Goal: Task Accomplishment & Management: Use online tool/utility

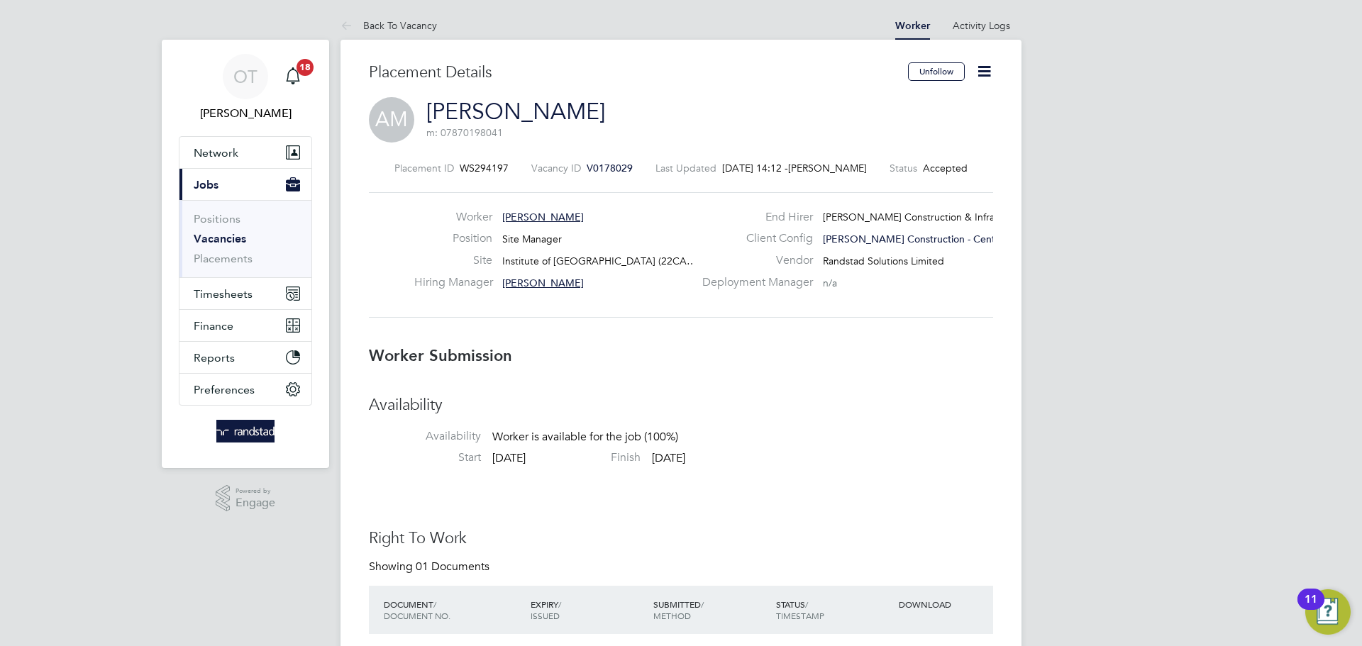
click at [975, 80] on icon at bounding box center [984, 71] width 18 height 18
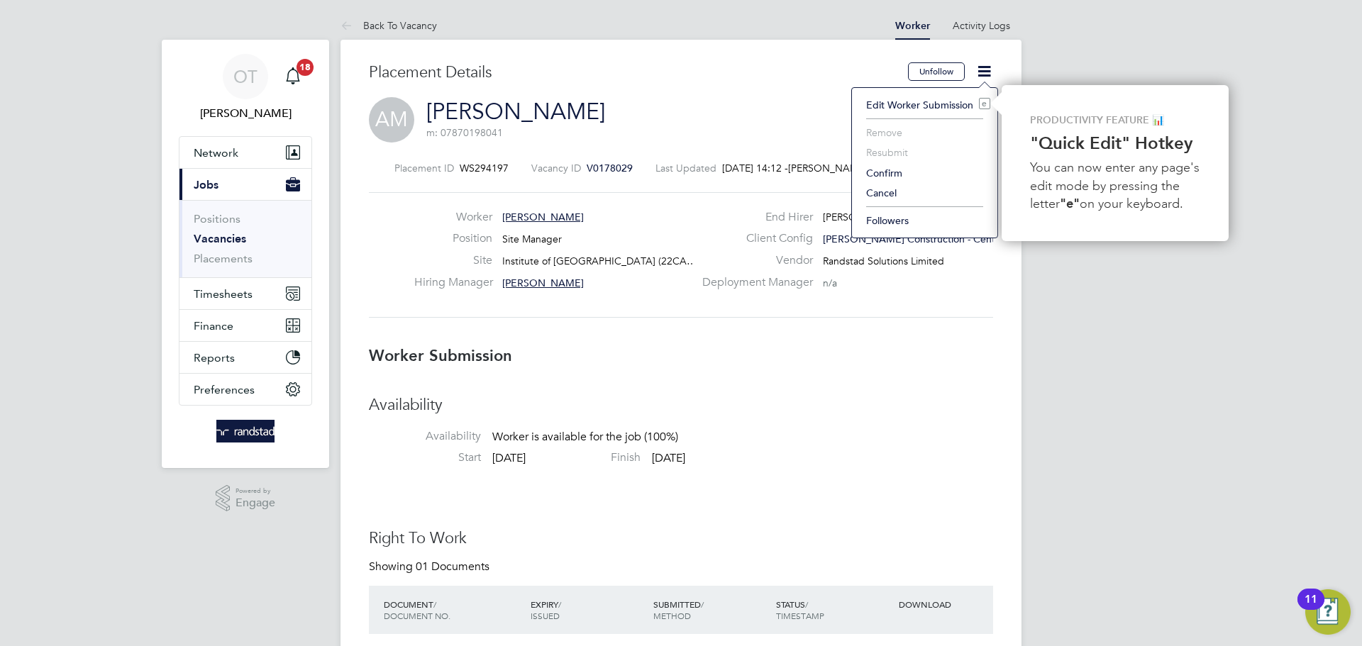
click at [901, 173] on li "Confirm" at bounding box center [924, 173] width 131 height 20
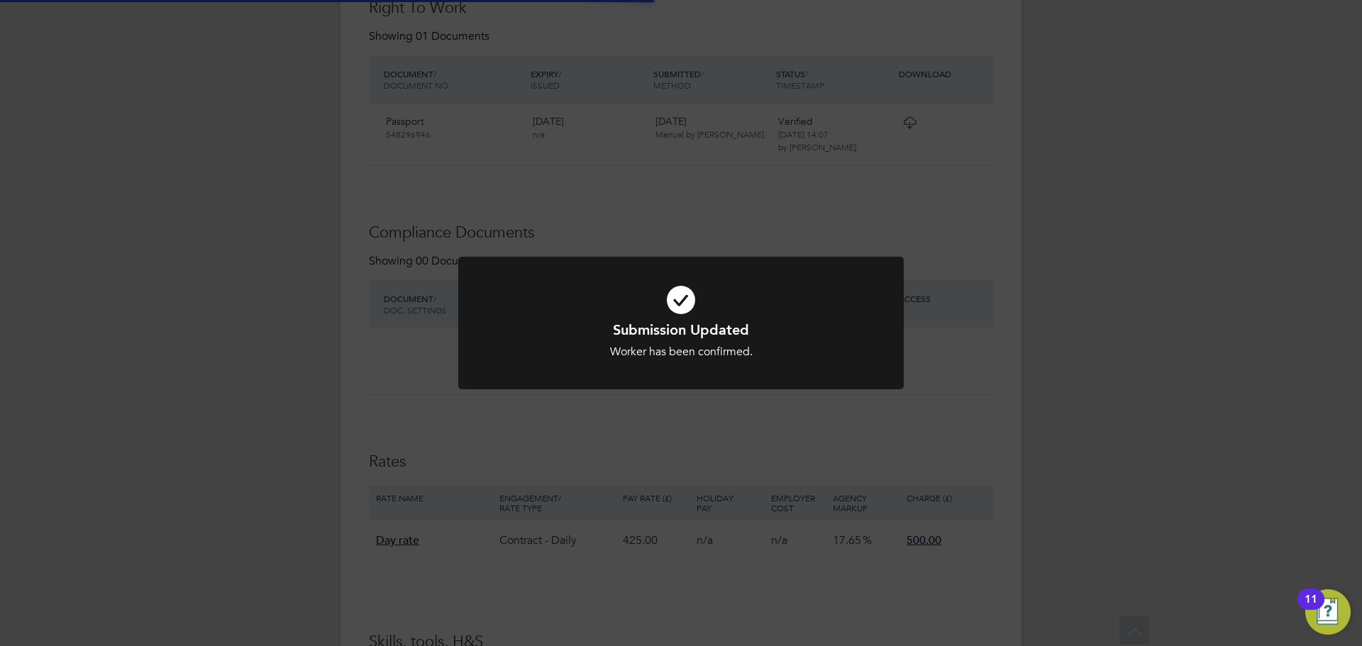
scroll to position [14, 80]
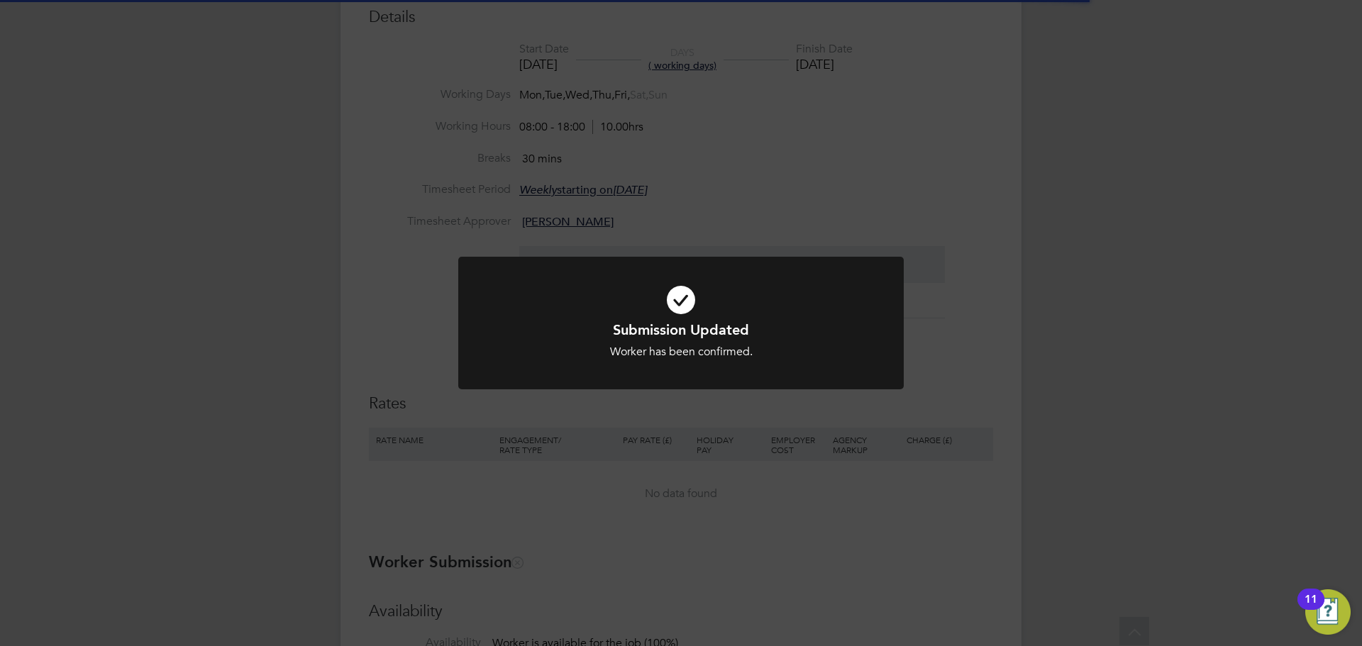
click at [760, 430] on div "Submission Updated Worker has been confirmed. Cancel Okay" at bounding box center [681, 323] width 1362 height 646
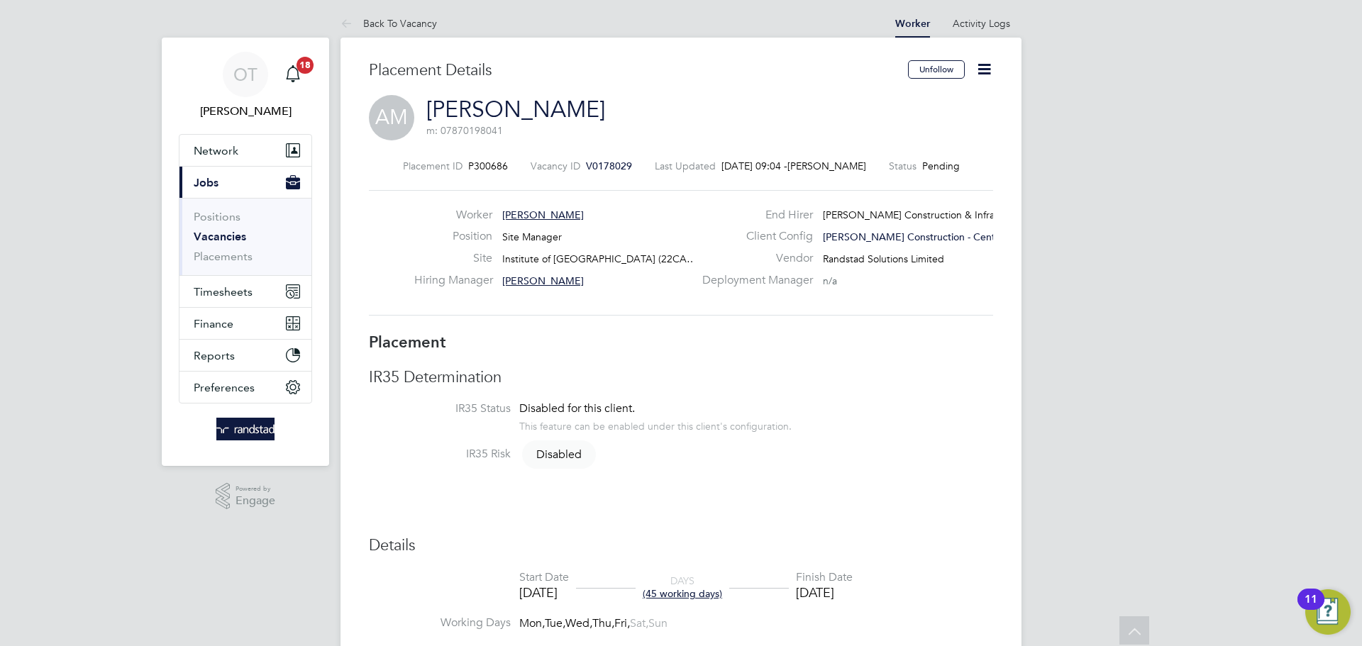
scroll to position [0, 0]
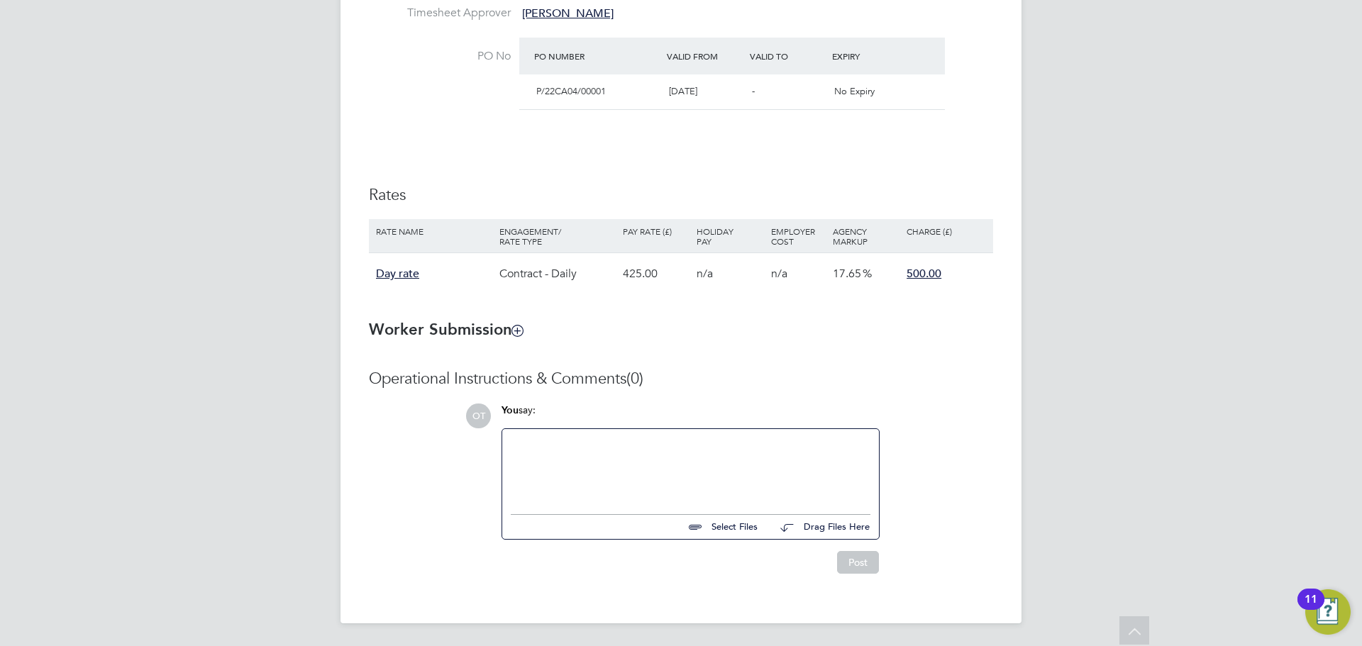
scroll to position [174, 0]
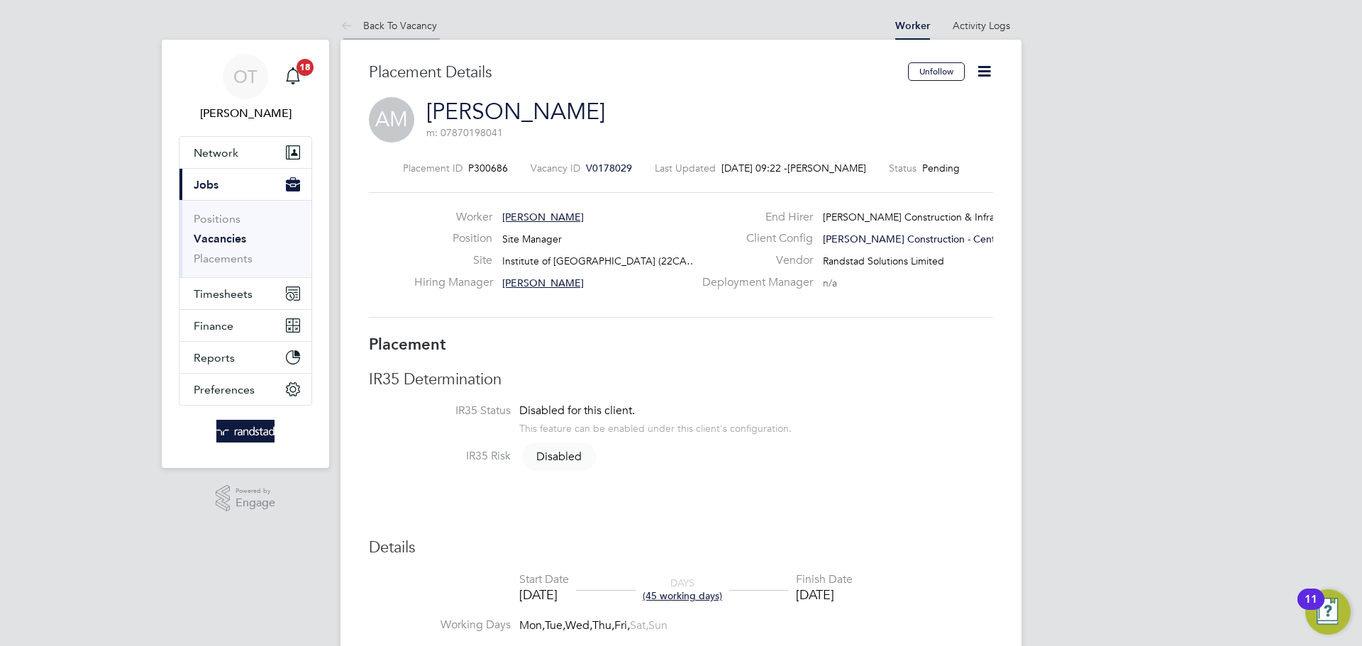
click at [379, 24] on link "Back To Vacancy" at bounding box center [388, 25] width 96 height 13
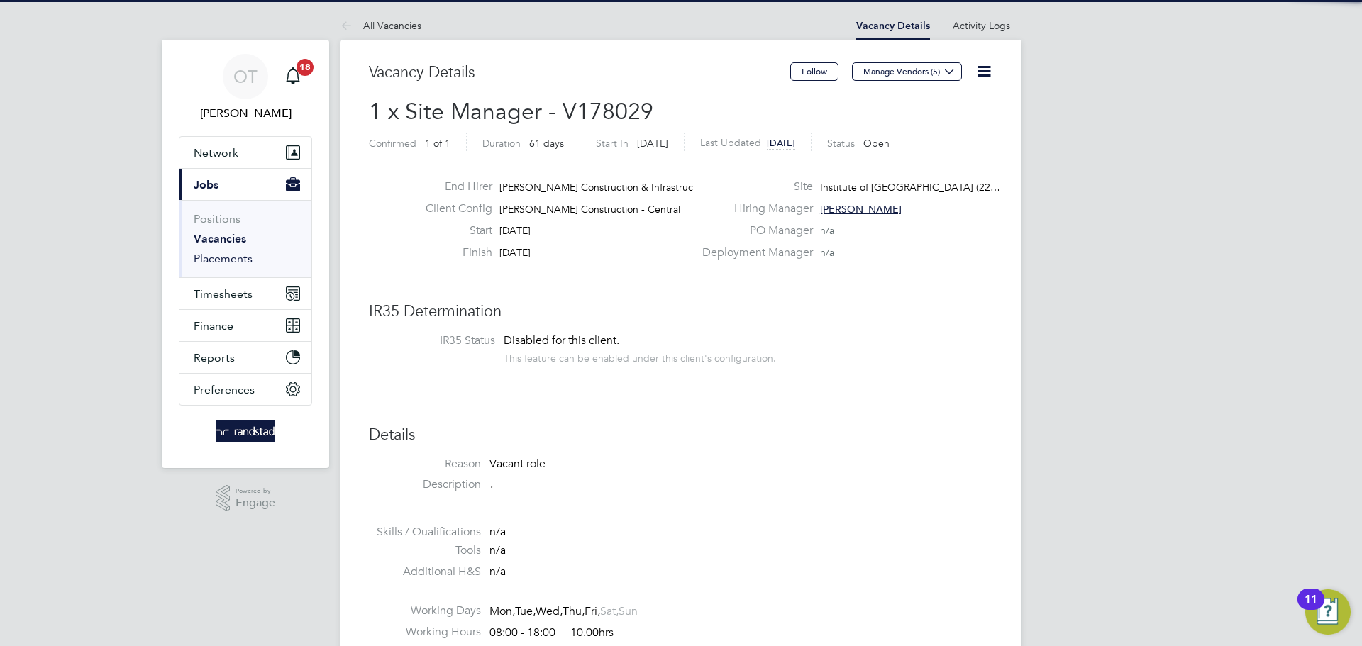
drag, startPoint x: 228, startPoint y: 264, endPoint x: 234, endPoint y: 260, distance: 7.7
click at [228, 265] on link "Placements" at bounding box center [223, 258] width 59 height 13
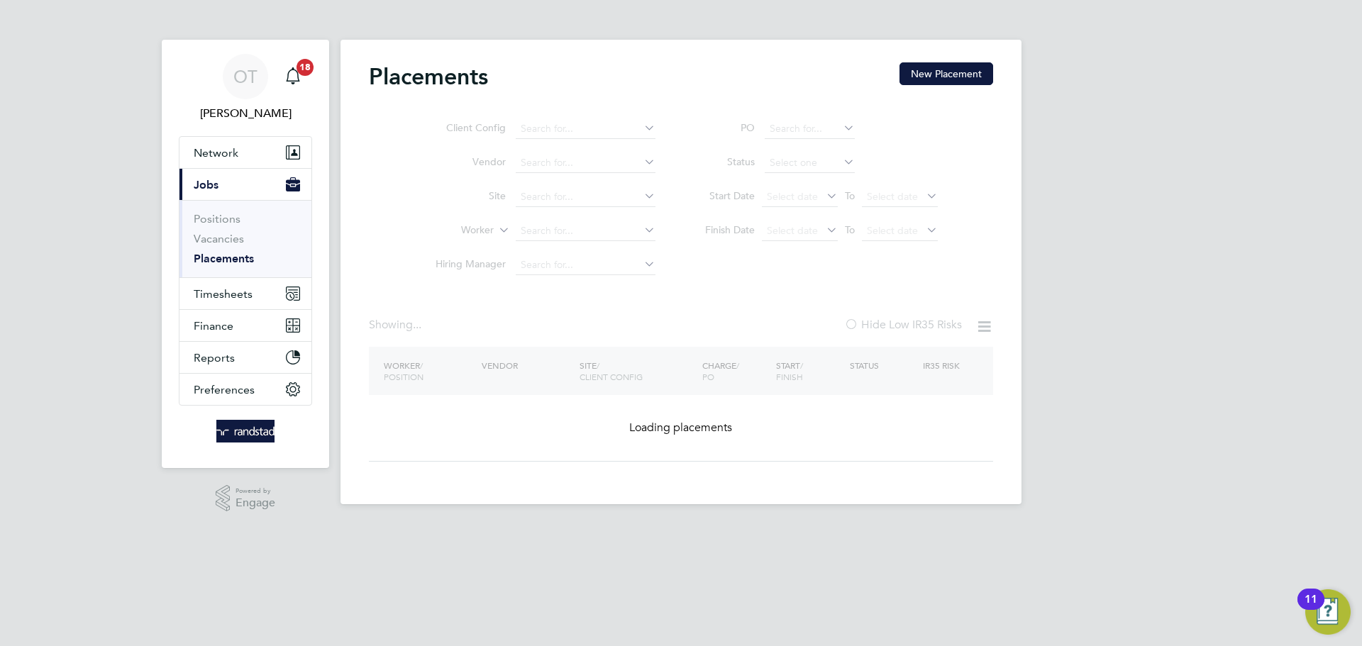
click at [555, 228] on ul "Client Config Vendor Site Worker Hiring Manager" at bounding box center [539, 197] width 267 height 170
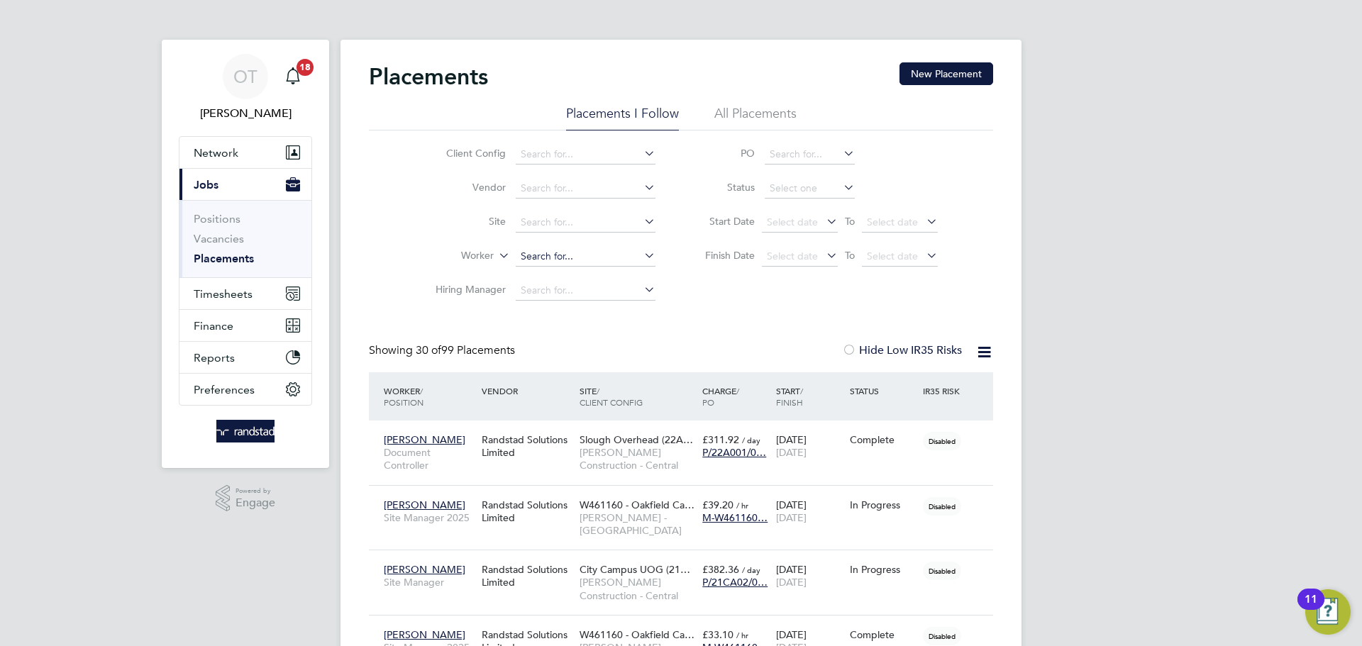
click at [544, 255] on input at bounding box center [586, 257] width 140 height 20
click at [606, 270] on b "Mitch" at bounding box center [647, 276] width 82 height 12
type input "Alex Mitchell"
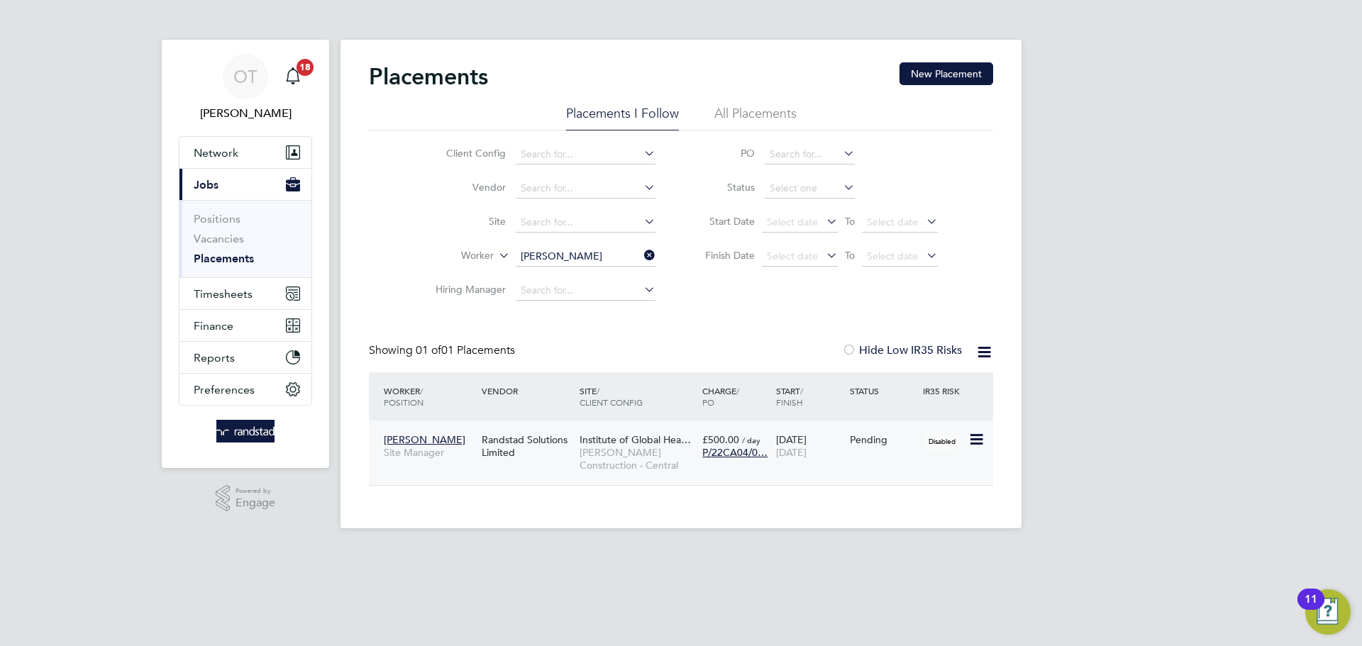
click at [929, 445] on span "Disabled" at bounding box center [942, 441] width 38 height 18
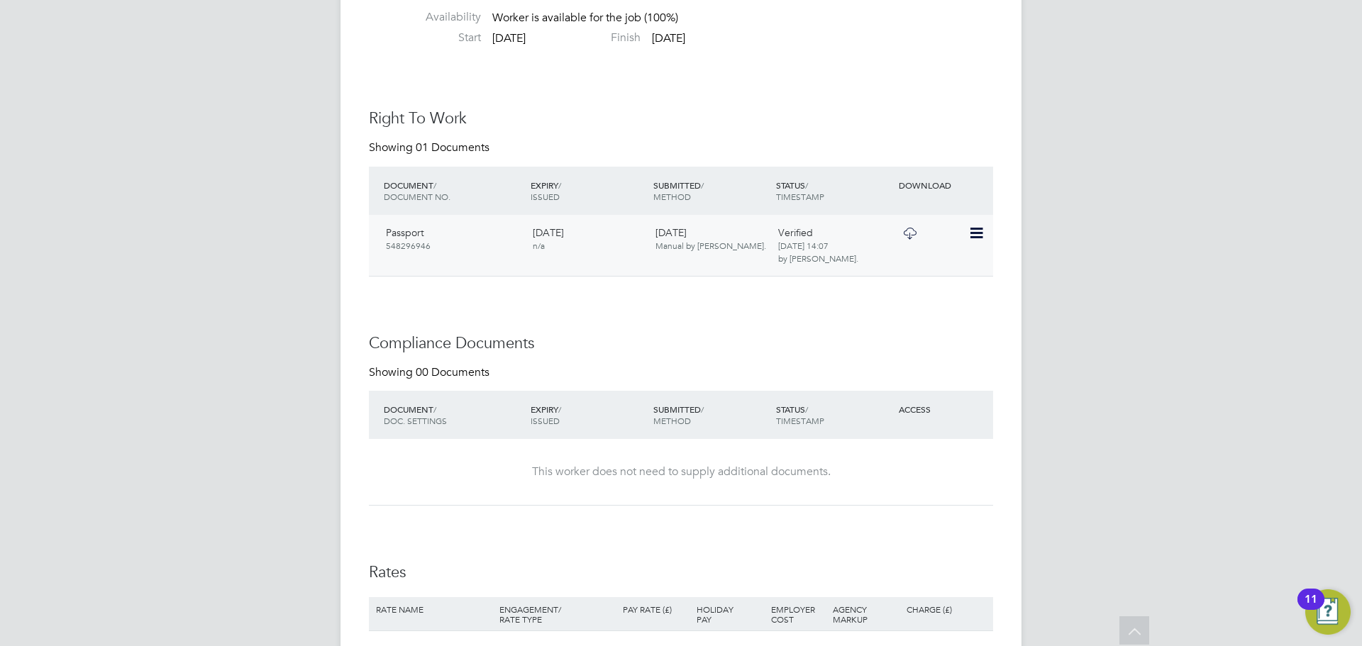
click at [979, 239] on icon at bounding box center [975, 233] width 14 height 17
click at [782, 353] on h3 "Compliance Documents" at bounding box center [681, 343] width 624 height 21
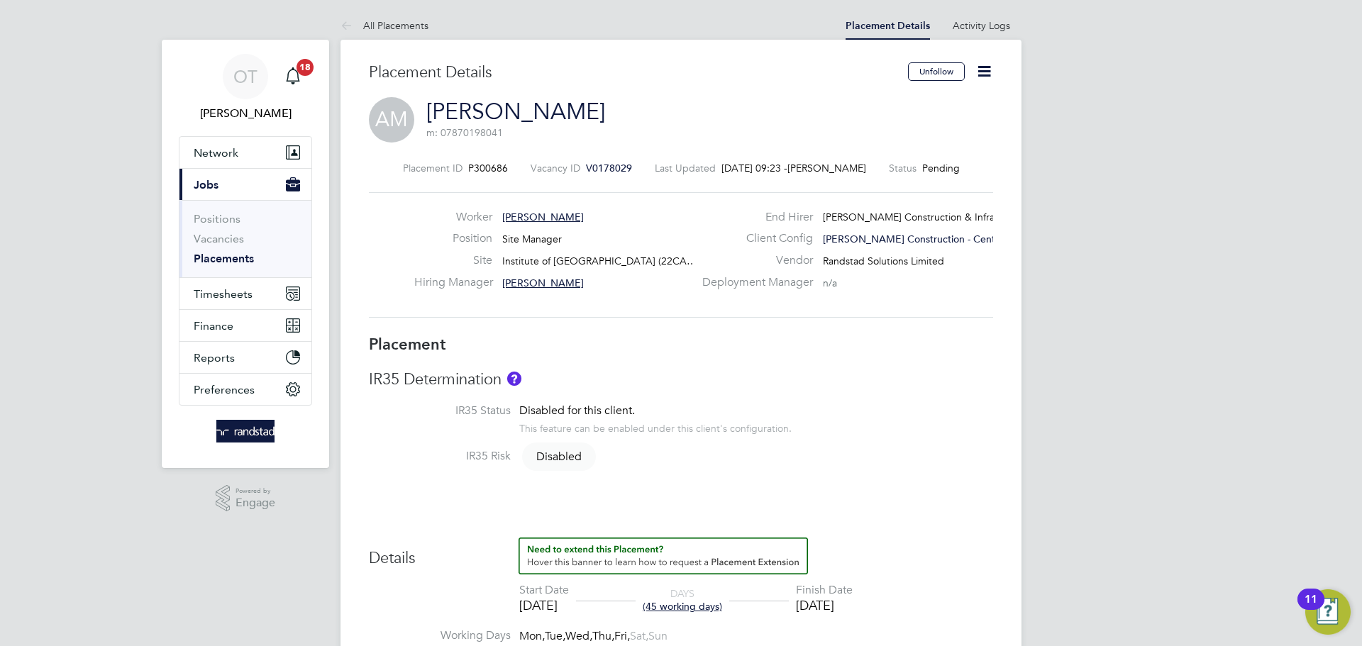
click at [989, 62] on icon at bounding box center [984, 71] width 18 height 18
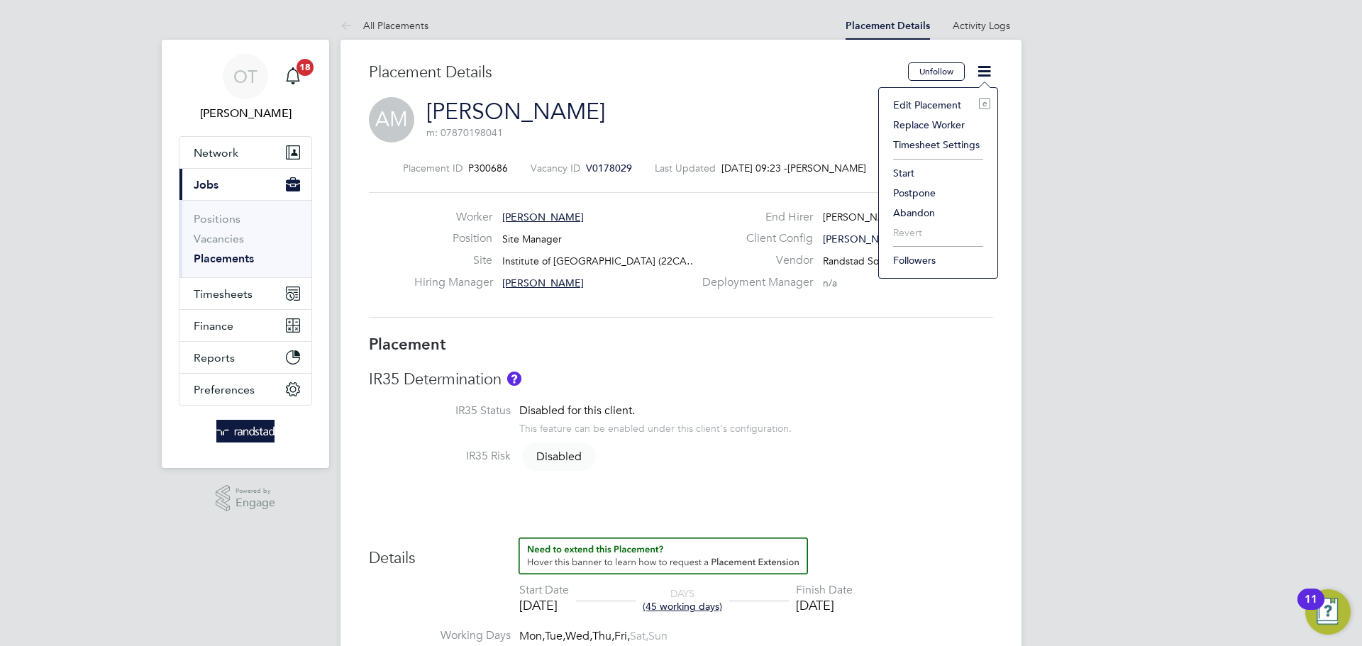
click at [909, 178] on li "Start" at bounding box center [938, 173] width 104 height 20
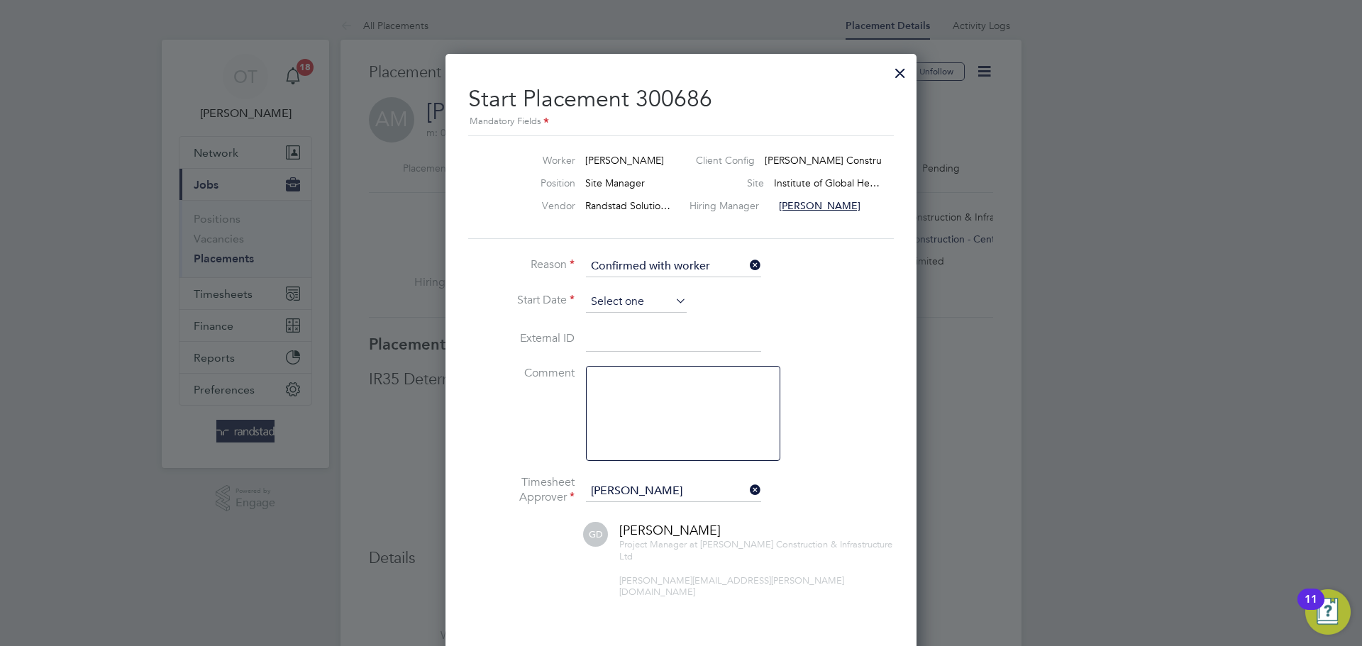
click at [662, 296] on input at bounding box center [636, 301] width 101 height 21
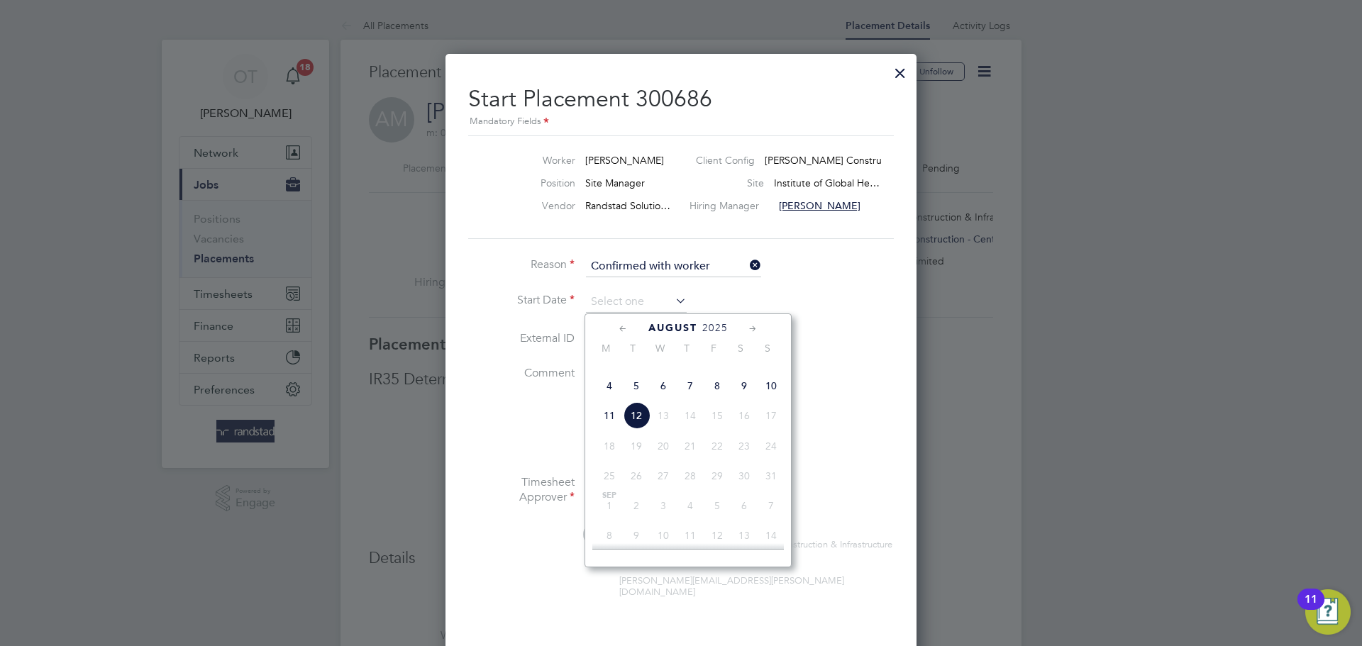
click at [611, 429] on span "11" at bounding box center [609, 415] width 27 height 27
type input "[DATE]"
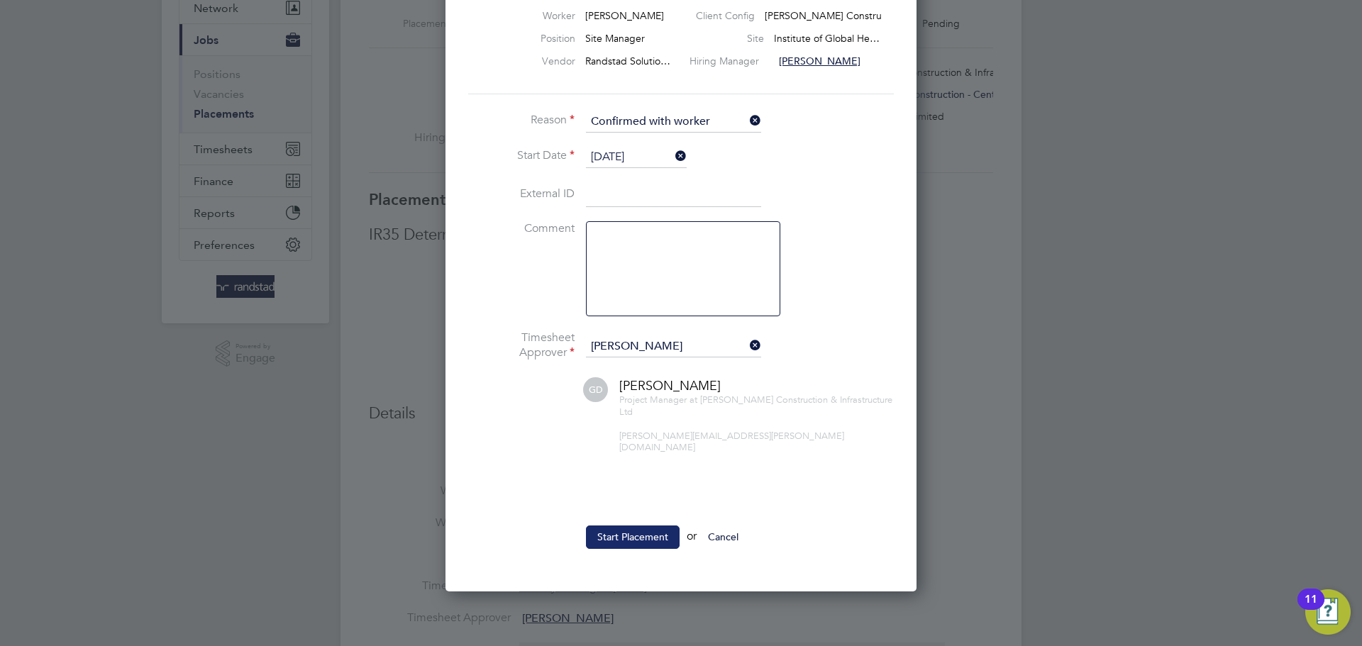
click at [625, 530] on button "Start Placement" at bounding box center [633, 536] width 94 height 23
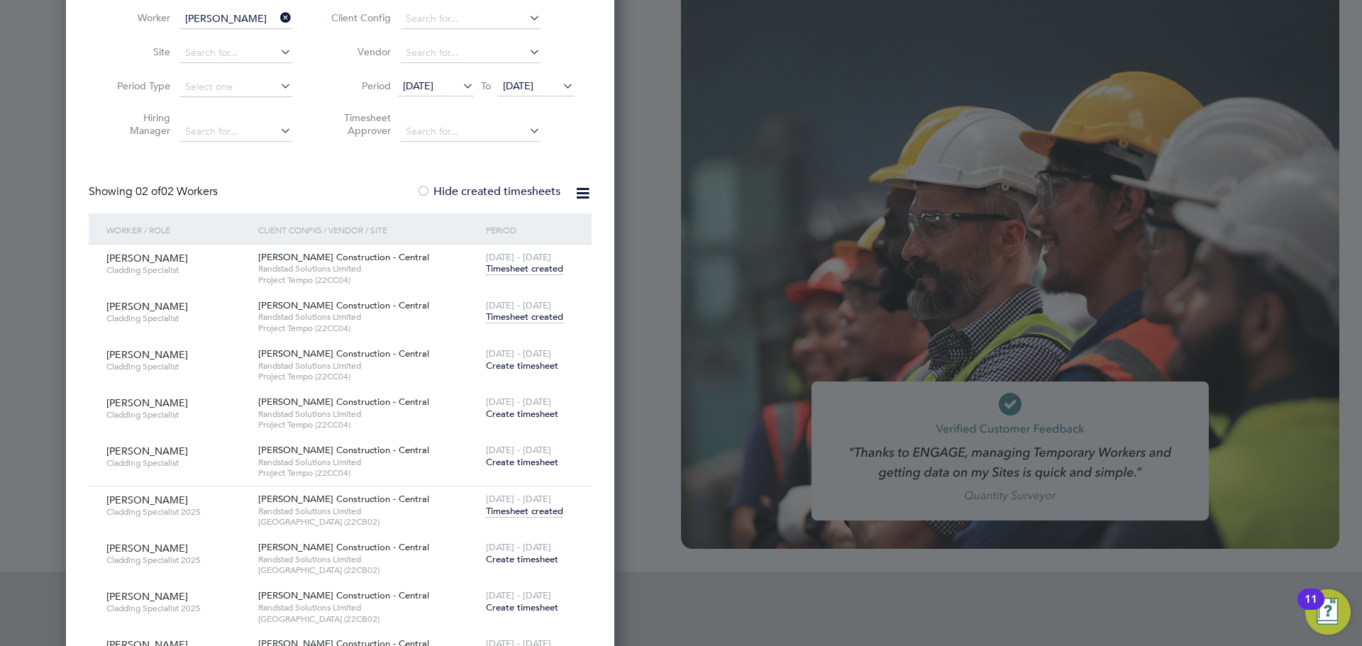
scroll to position [126, 0]
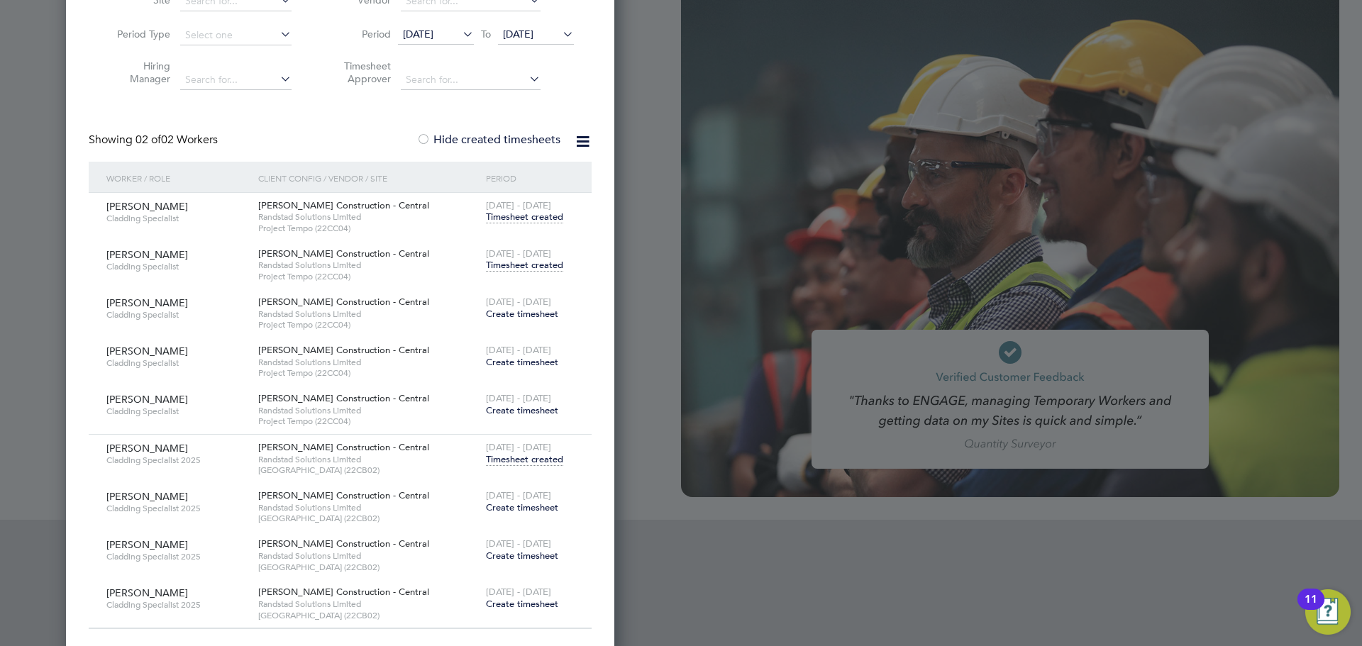
click at [524, 460] on span "Timesheet created" at bounding box center [524, 459] width 77 height 13
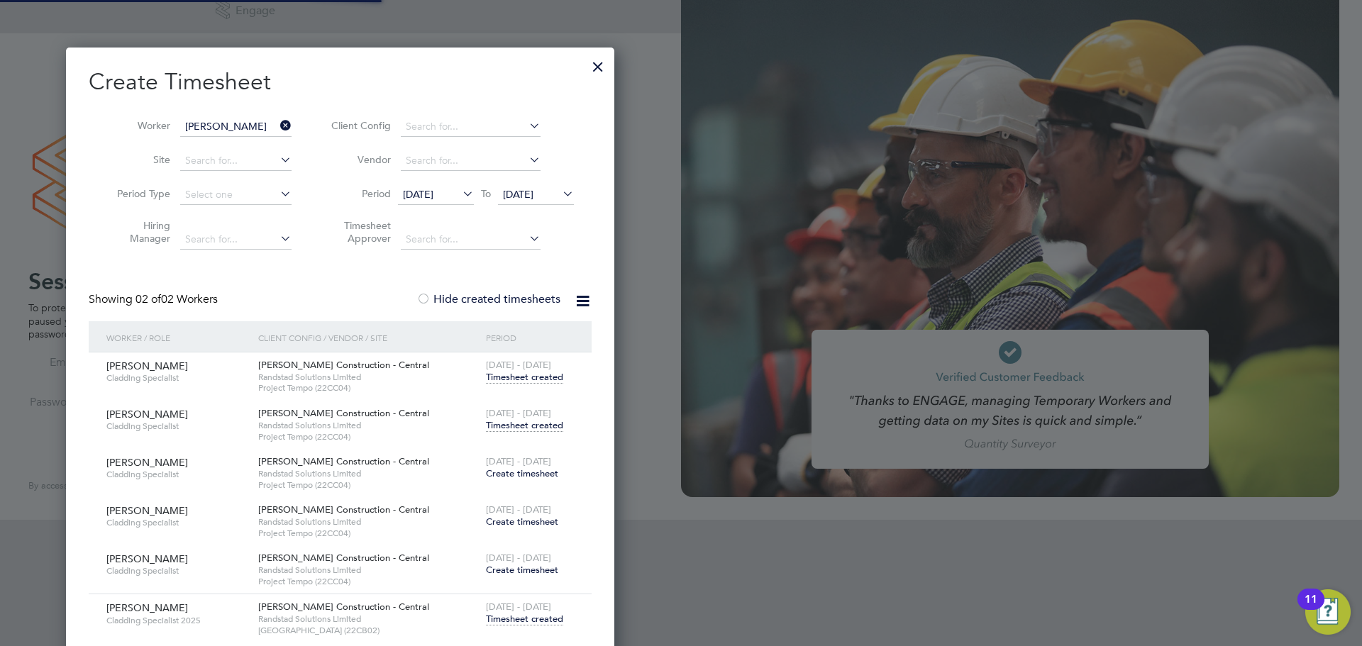
scroll to position [0, 0]
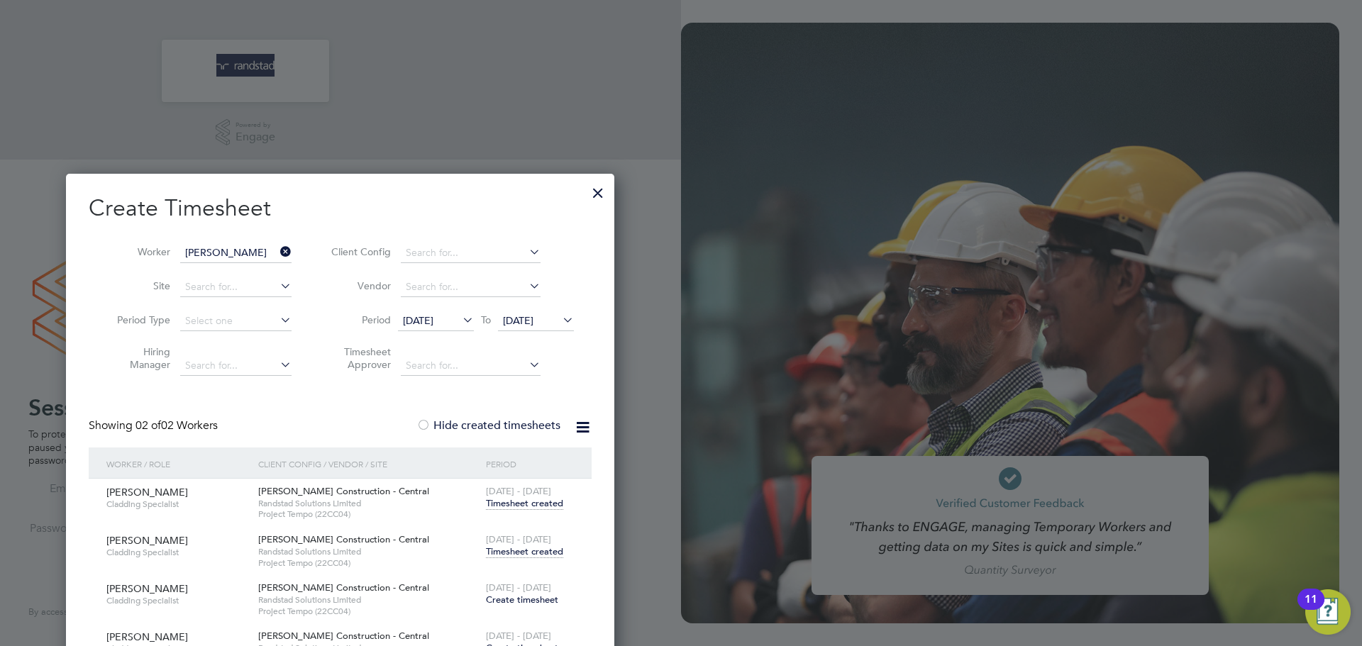
click at [277, 250] on icon at bounding box center [277, 252] width 0 height 20
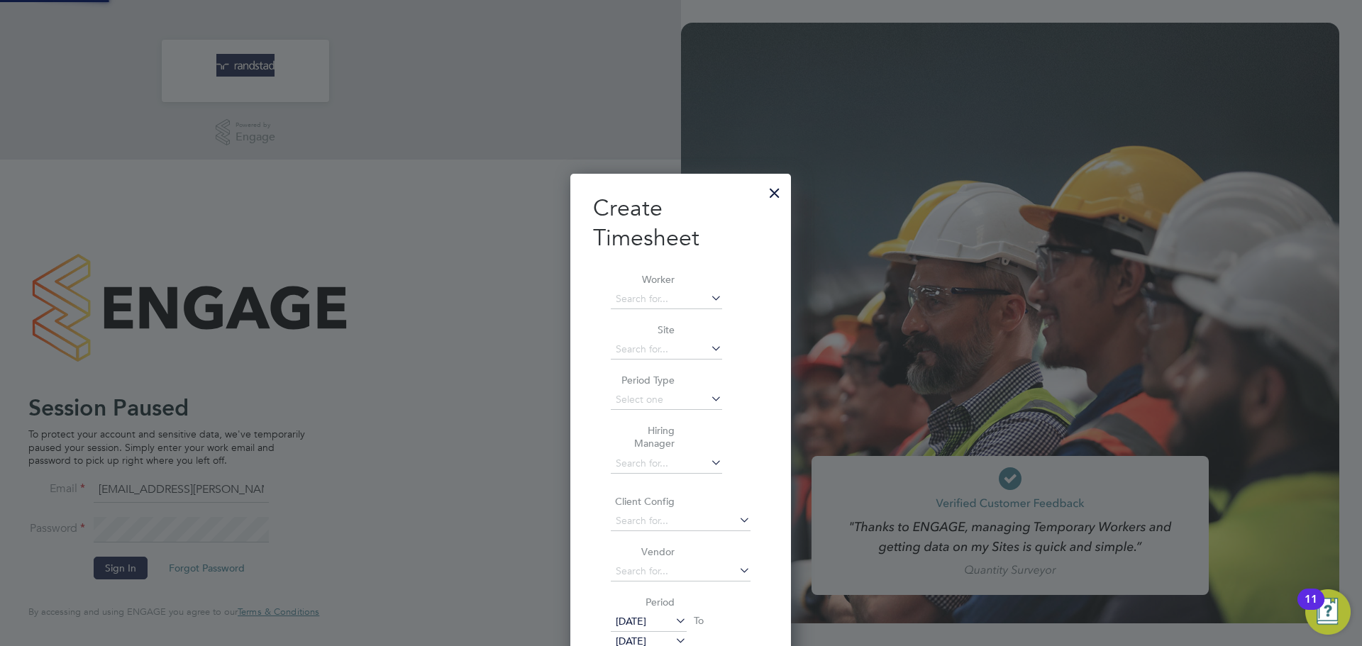
click at [261, 250] on div at bounding box center [681, 323] width 1362 height 646
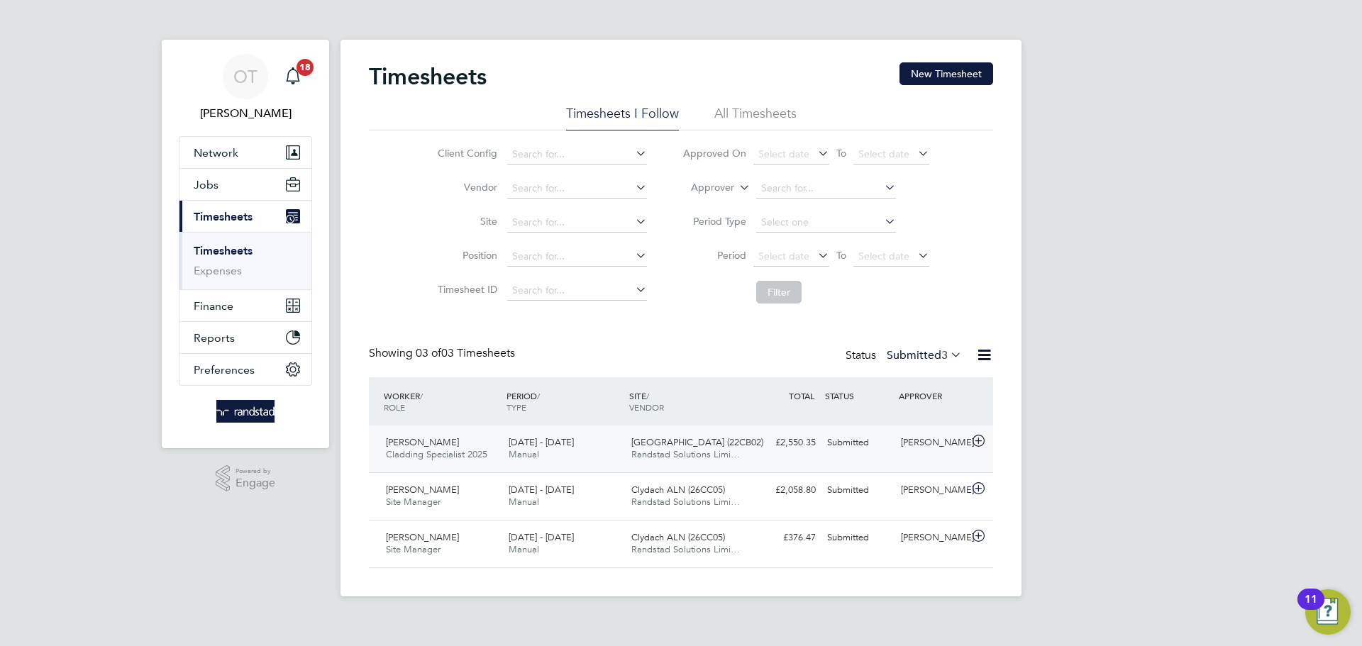
click at [435, 442] on span "[PERSON_NAME]" at bounding box center [422, 442] width 73 height 12
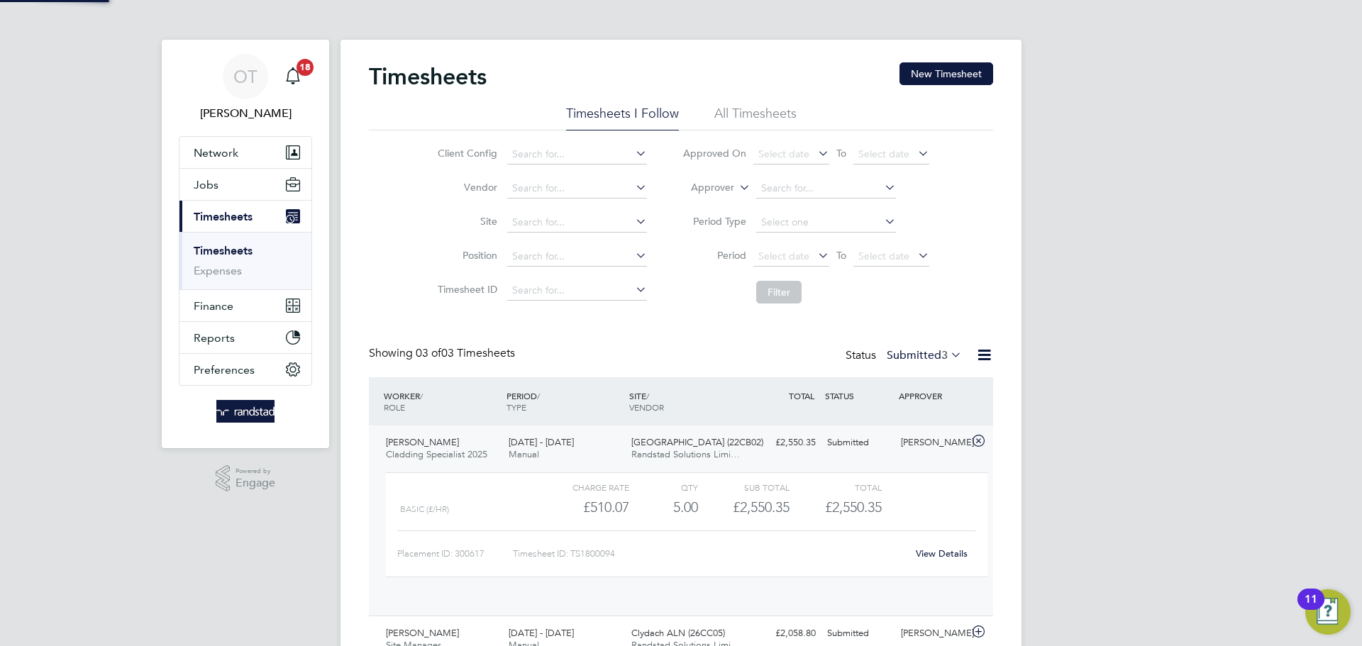
scroll to position [24, 138]
click at [923, 69] on button "New Timesheet" at bounding box center [946, 73] width 94 height 23
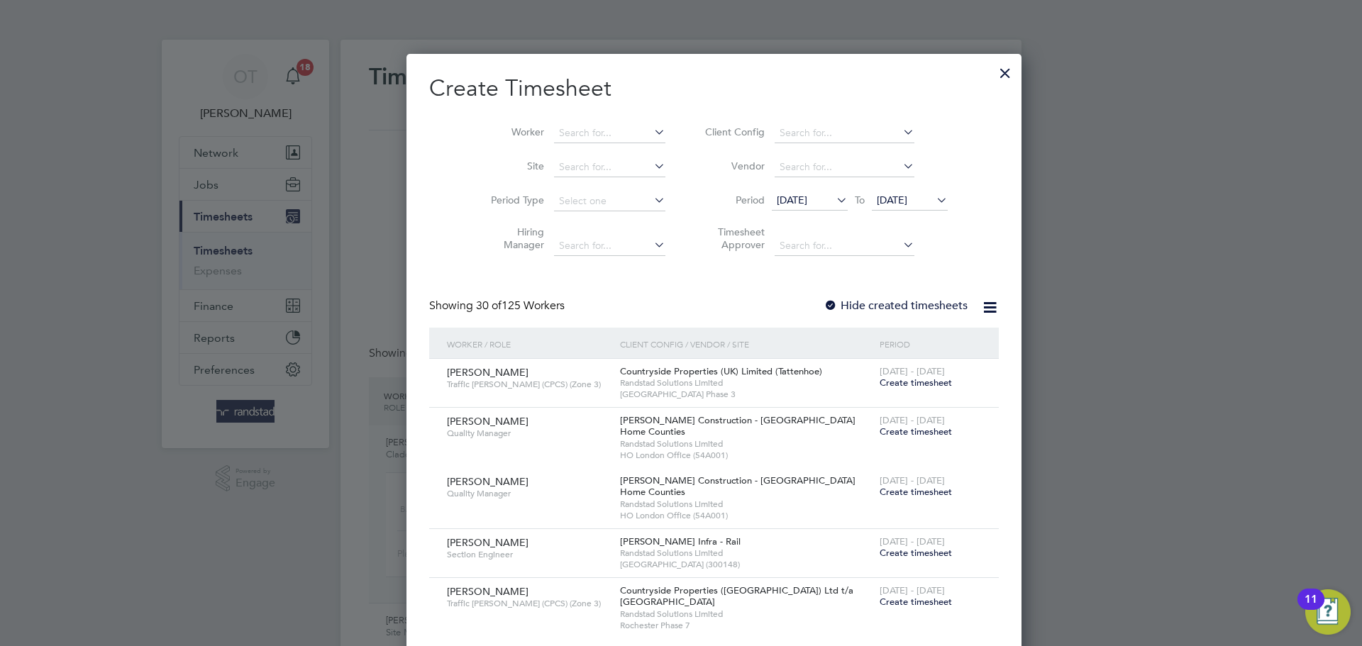
scroll to position [2448, 549]
click at [823, 302] on label "Hide created timesheets" at bounding box center [895, 306] width 144 height 14
click at [554, 128] on input at bounding box center [609, 133] width 111 height 20
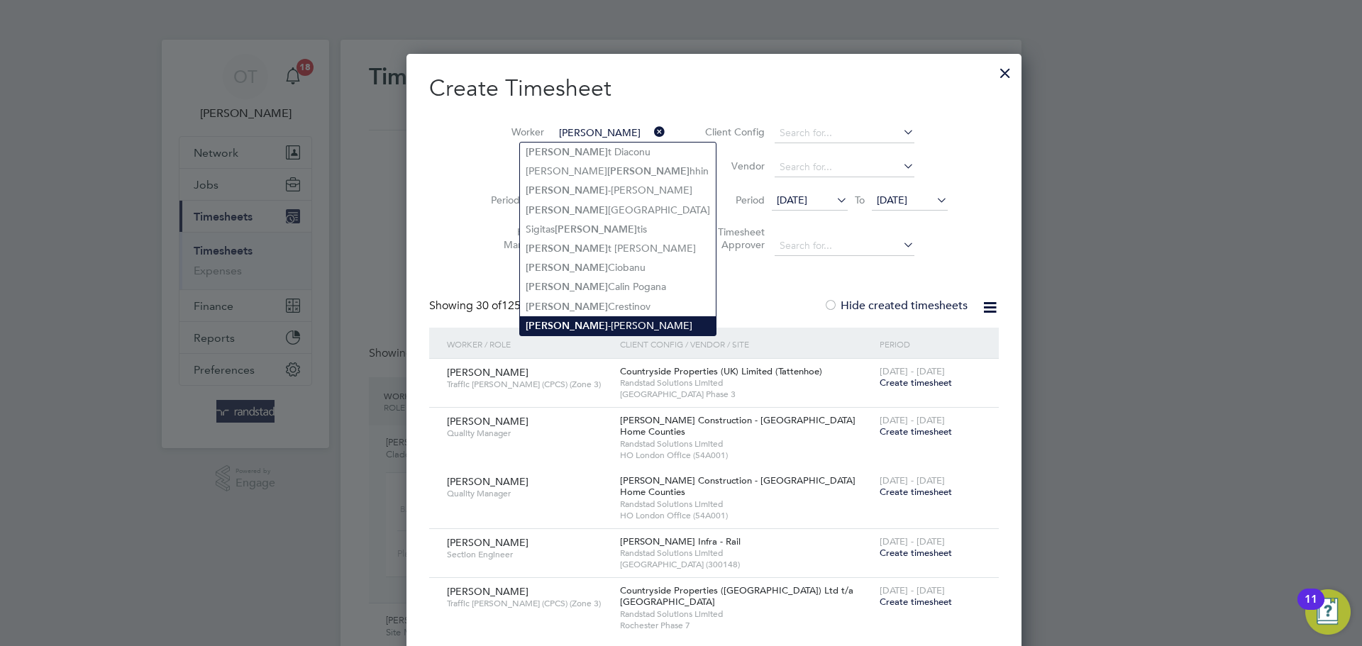
click at [567, 316] on li "[PERSON_NAME]" at bounding box center [618, 325] width 196 height 19
type input "[PERSON_NAME]"
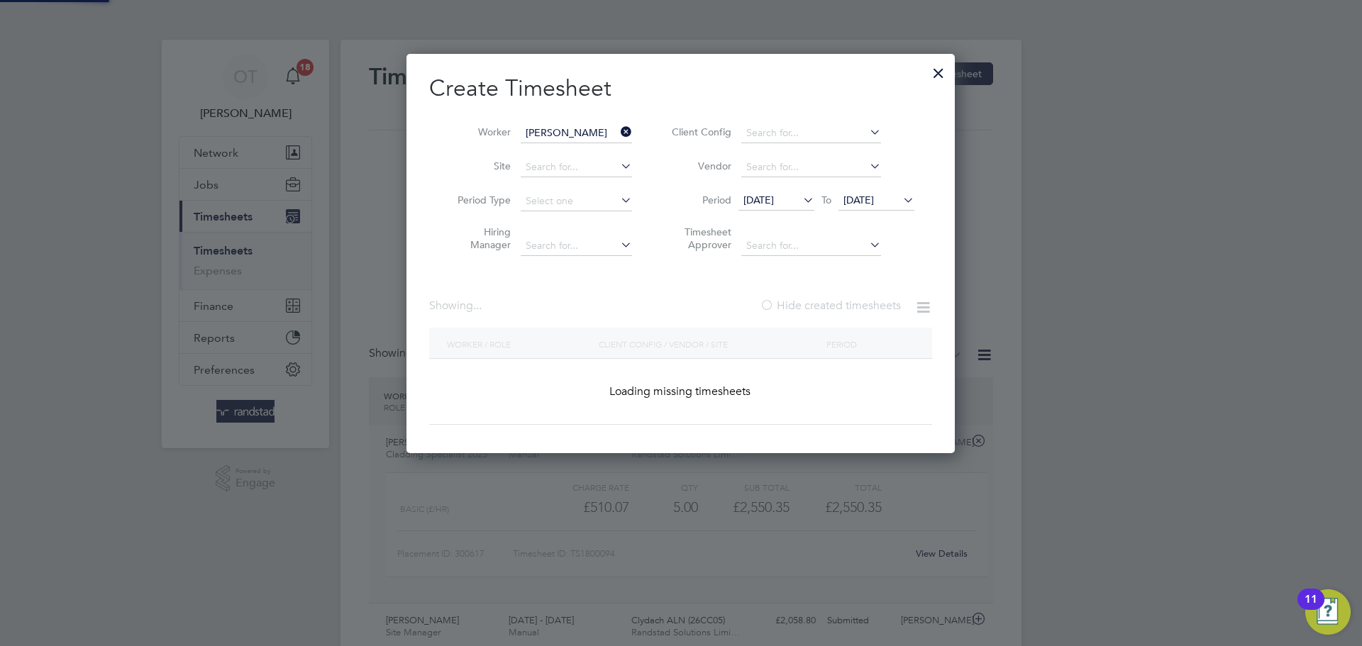
scroll to position [479, 549]
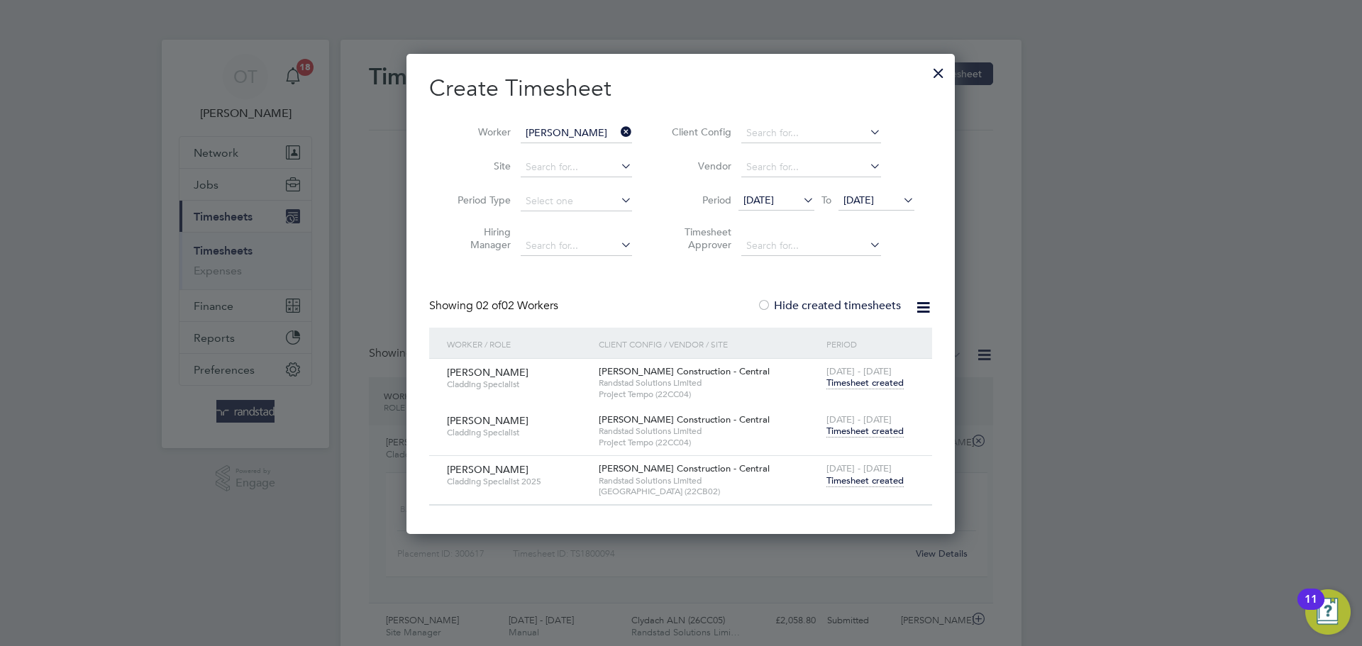
click at [933, 76] on div at bounding box center [938, 70] width 26 height 26
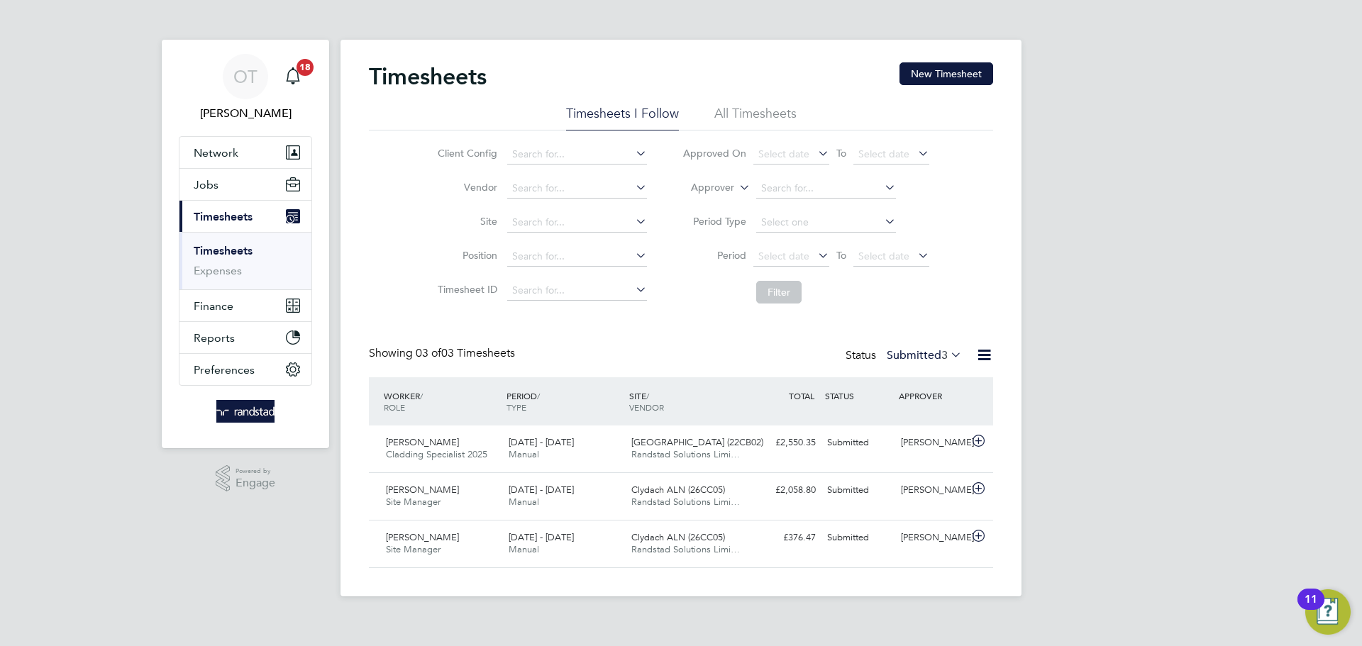
scroll to position [7, 7]
click at [942, 77] on button "New Timesheet" at bounding box center [946, 73] width 94 height 23
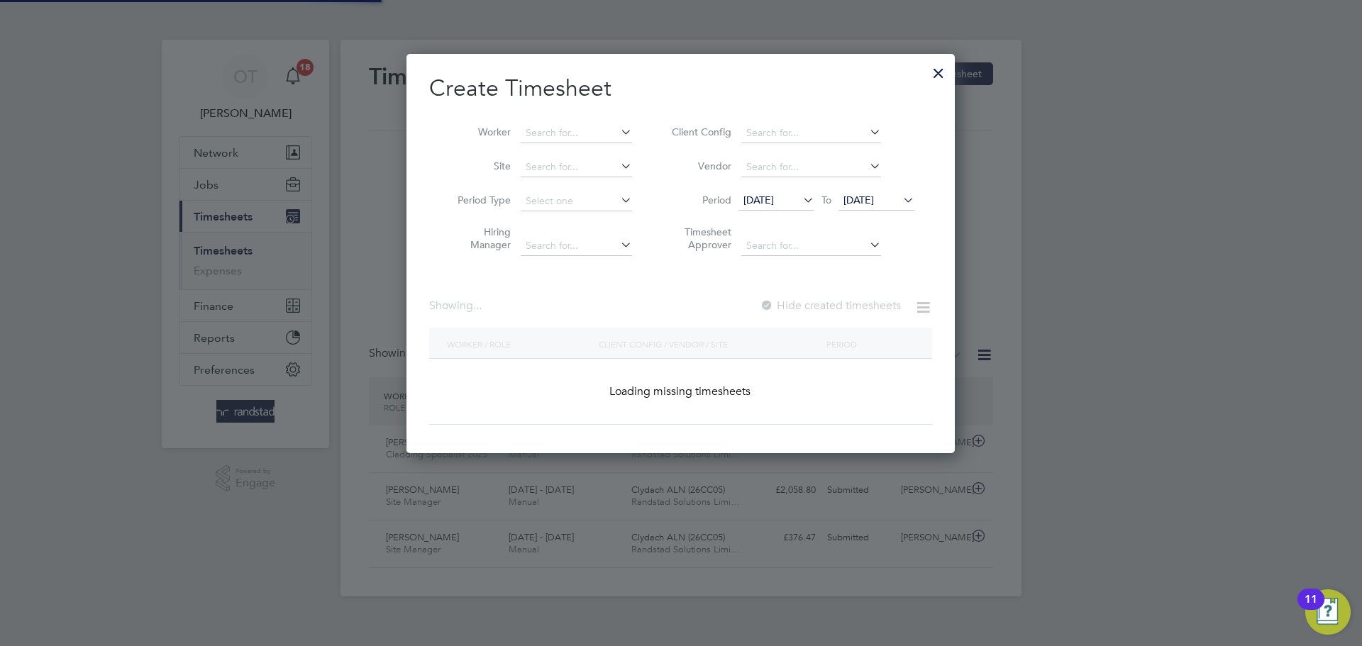
scroll to position [400, 549]
click at [538, 128] on input at bounding box center [576, 133] width 111 height 20
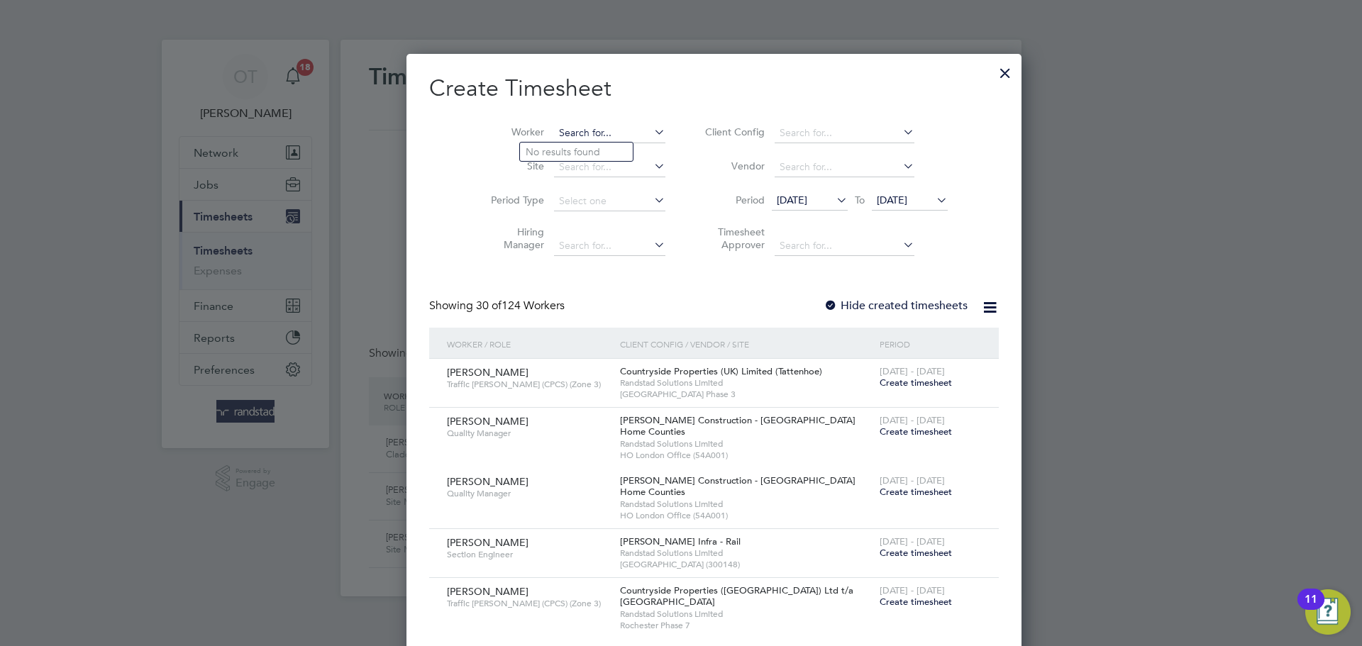
scroll to position [2448, 549]
click at [611, 148] on b "Poutena" at bounding box center [630, 152] width 39 height 12
type input "[PERSON_NAME]"
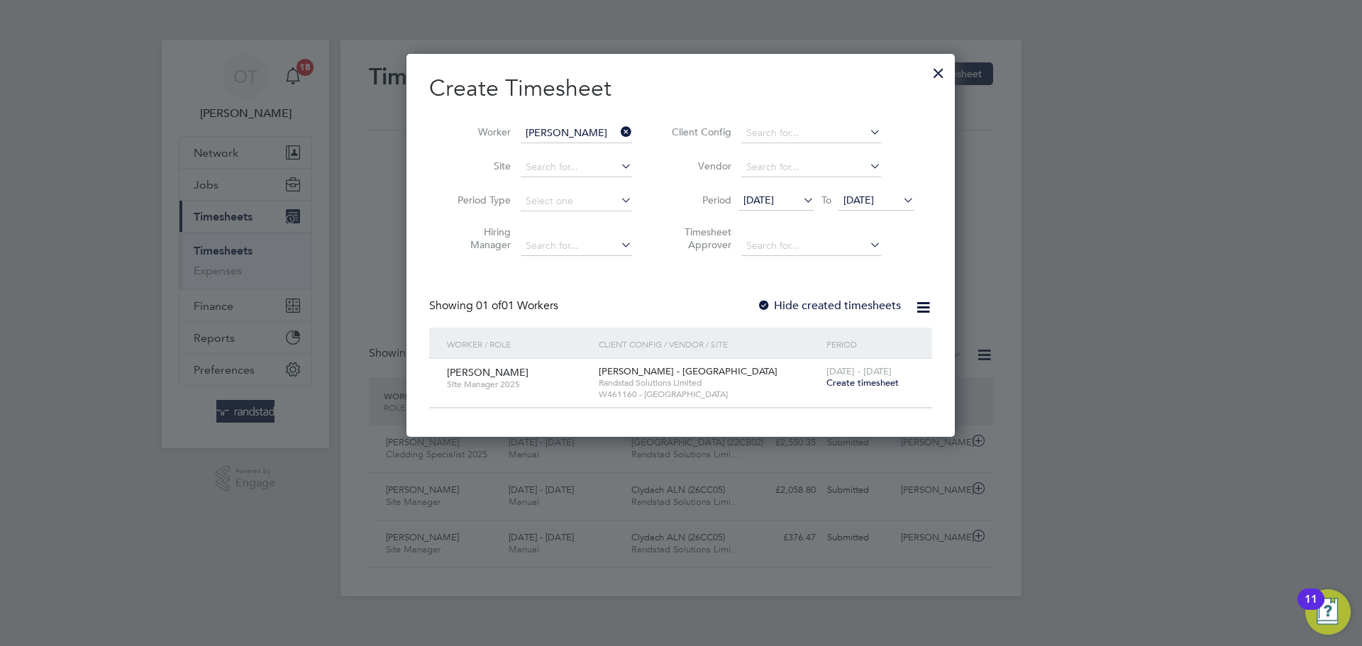
scroll to position [382, 549]
click at [810, 308] on label "Hide created timesheets" at bounding box center [829, 306] width 144 height 14
click at [901, 209] on span "[DATE]" at bounding box center [876, 200] width 76 height 19
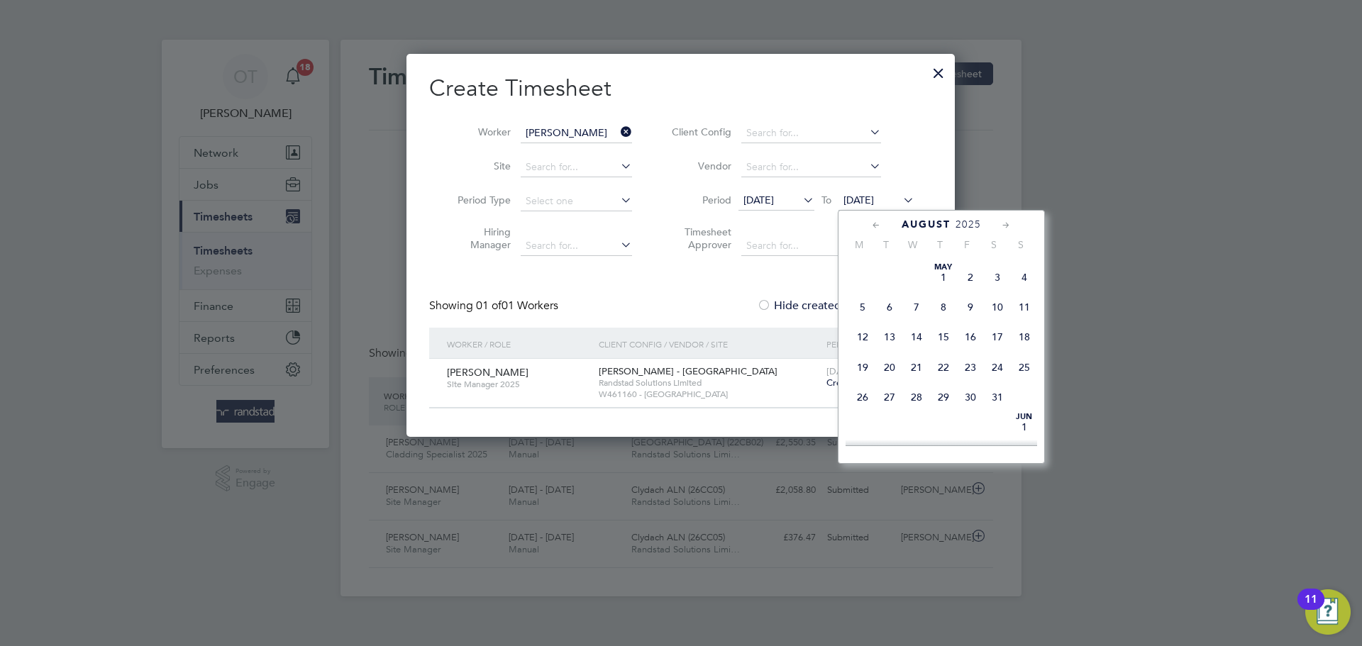
scroll to position [472, 0]
click at [1016, 387] on span "24" at bounding box center [1024, 373] width 27 height 27
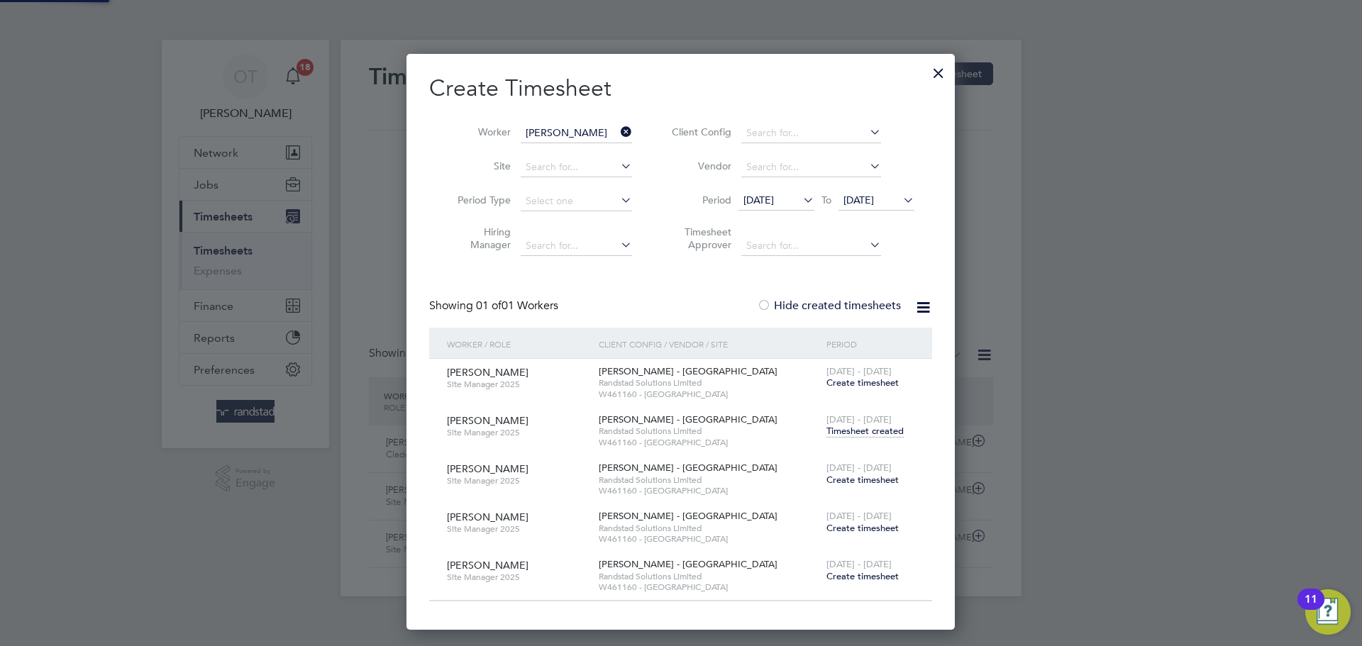
scroll to position [576, 549]
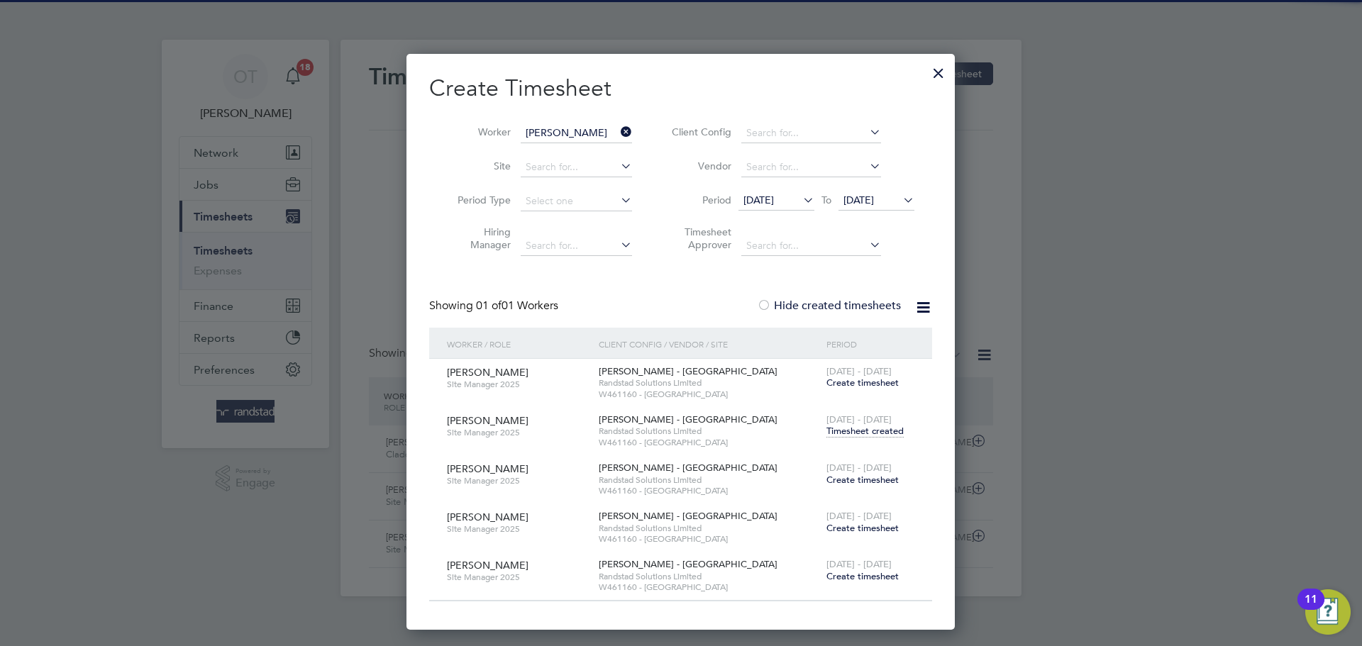
click at [877, 429] on span "Timesheet created" at bounding box center [864, 431] width 77 height 13
